Goal: Use online tool/utility

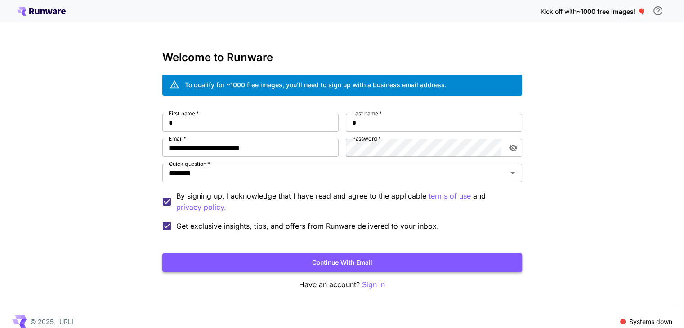
click at [189, 258] on button "Continue with email" at bounding box center [342, 263] width 360 height 18
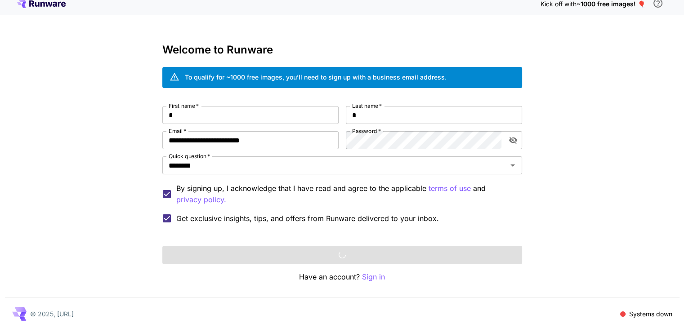
scroll to position [10, 0]
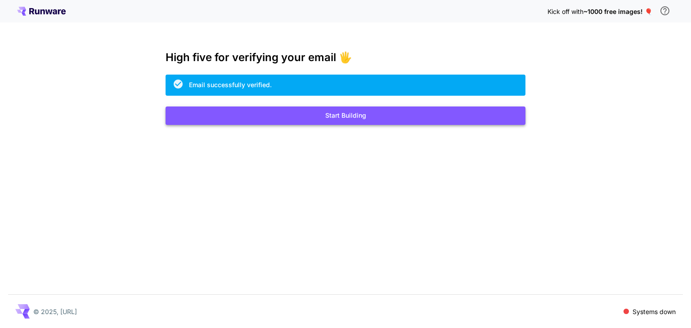
click at [403, 115] on button "Start Building" at bounding box center [345, 116] width 360 height 18
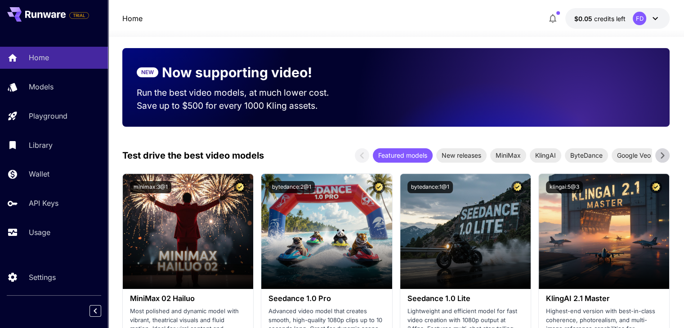
scroll to position [315, 0]
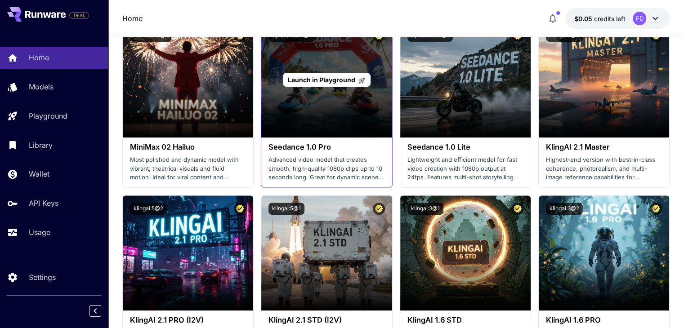
click at [319, 83] on span "Launch in Playground" at bounding box center [321, 80] width 67 height 8
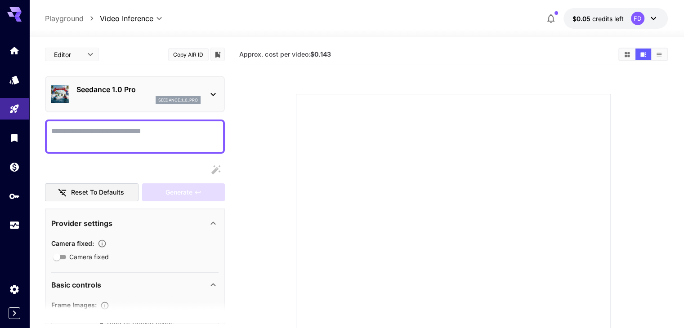
click at [179, 128] on textarea "Camera fixed" at bounding box center [134, 137] width 167 height 22
click at [205, 120] on div at bounding box center [135, 137] width 180 height 34
click at [206, 130] on textarea "Camera fixed" at bounding box center [134, 137] width 167 height 22
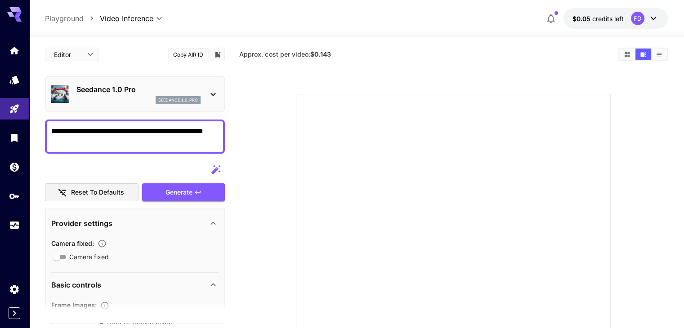
drag, startPoint x: 151, startPoint y: 128, endPoint x: 170, endPoint y: 130, distance: 18.5
click at [170, 130] on textarea "**********" at bounding box center [134, 137] width 167 height 22
type textarea "**********"
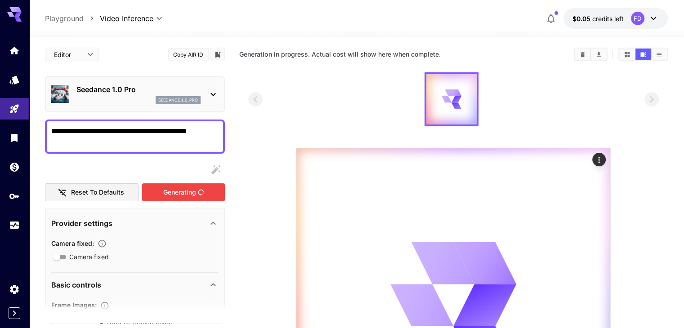
click at [202, 187] on button "Generating" at bounding box center [183, 192] width 83 height 18
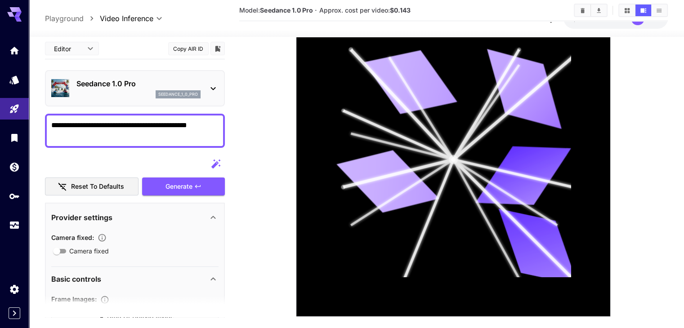
scroll to position [214, 0]
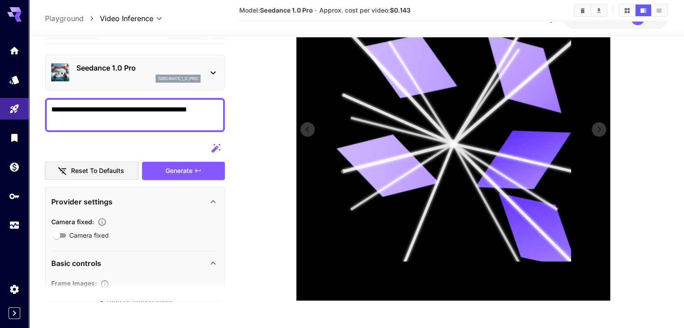
drag, startPoint x: 502, startPoint y: 167, endPoint x: 492, endPoint y: 165, distance: 9.8
click at [492, 165] on icon at bounding box center [523, 160] width 96 height 61
drag, startPoint x: 504, startPoint y: 161, endPoint x: 371, endPoint y: 154, distance: 133.3
click at [371, 154] on g at bounding box center [460, 148] width 247 height 241
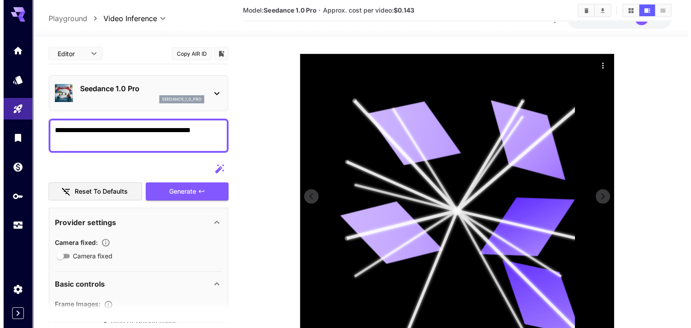
scroll to position [0, 0]
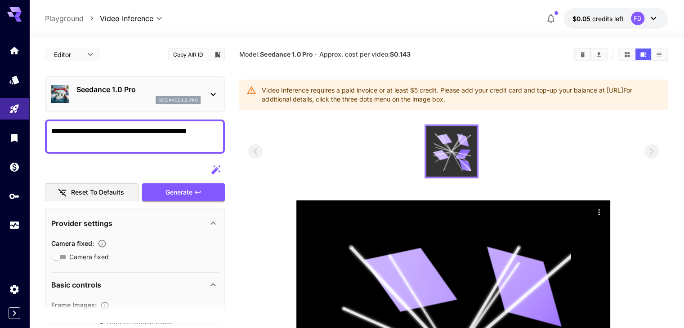
click at [466, 160] on icon at bounding box center [452, 152] width 38 height 38
click at [60, 21] on p "Playground" at bounding box center [64, 18] width 39 height 11
type input "**********"
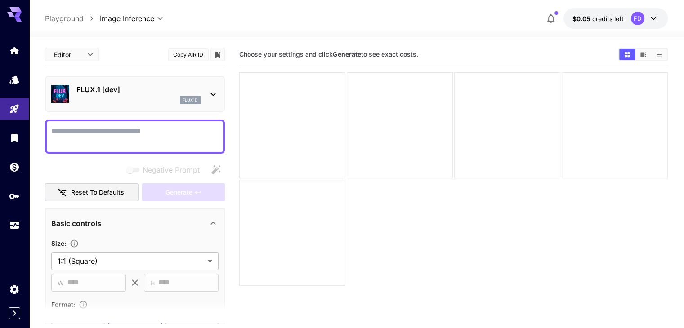
click at [541, 13] on div "**********" at bounding box center [356, 18] width 622 height 21
click at [550, 17] on icon "button" at bounding box center [550, 18] width 11 height 11
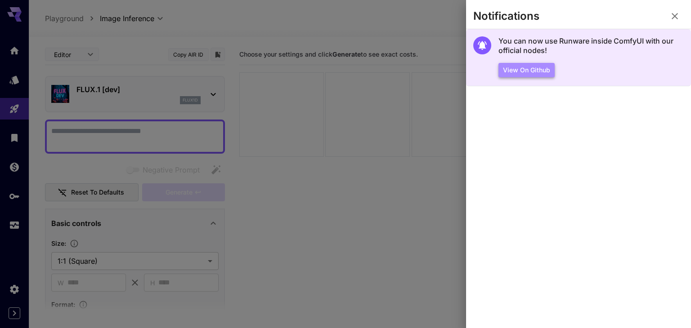
click at [506, 75] on button "View on Github" at bounding box center [526, 70] width 56 height 15
